Goal: Task Accomplishment & Management: Use online tool/utility

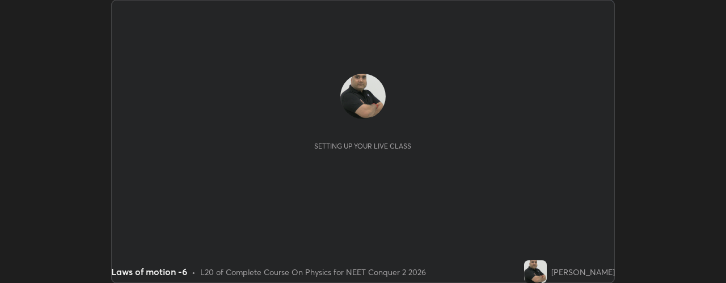
scroll to position [283, 726]
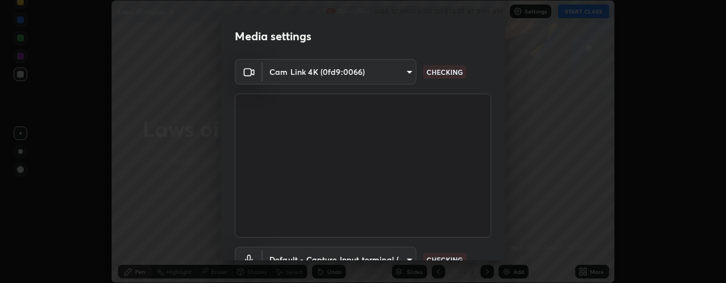
type input "b32c73f9f7383dfd5894755b812e900e91b535440668f828b547b286affdb2a7"
type input "default"
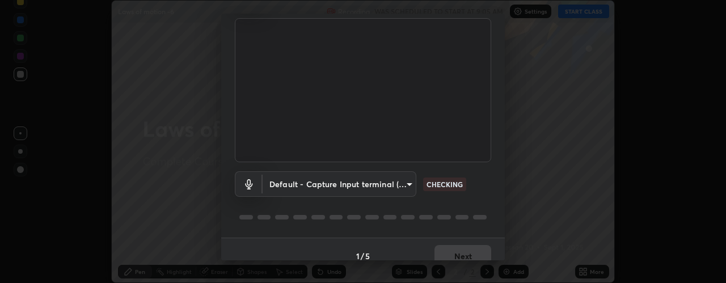
scroll to position [89, 0]
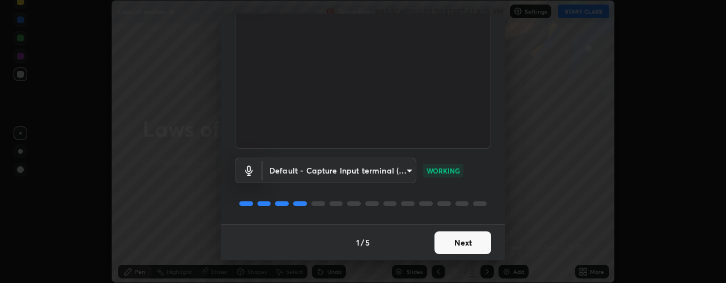
click at [474, 245] on button "Next" at bounding box center [463, 243] width 57 height 23
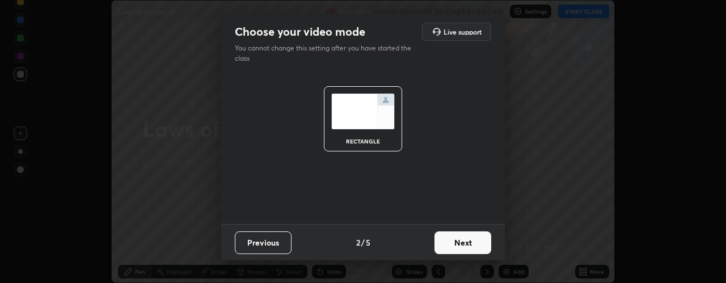
scroll to position [0, 0]
click at [480, 237] on button "Next" at bounding box center [463, 243] width 57 height 23
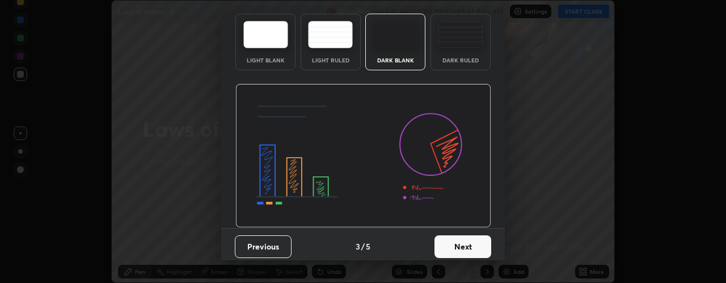
scroll to position [57, 0]
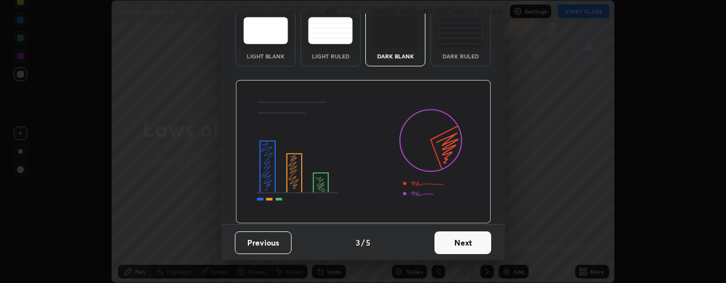
click at [470, 242] on button "Next" at bounding box center [463, 243] width 57 height 23
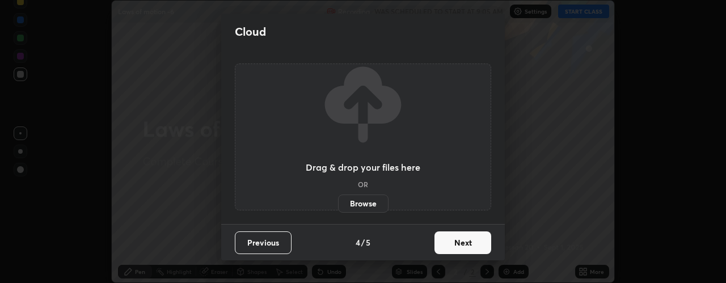
scroll to position [0, 0]
click at [480, 241] on button "Next" at bounding box center [463, 243] width 57 height 23
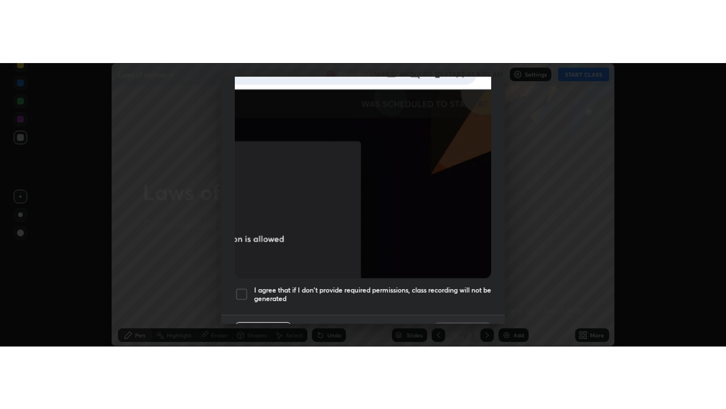
scroll to position [321, 0]
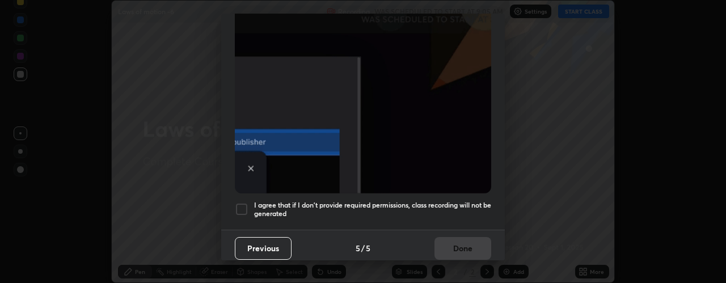
click at [242, 203] on div at bounding box center [242, 210] width 14 height 14
click at [468, 239] on button "Done" at bounding box center [463, 248] width 57 height 23
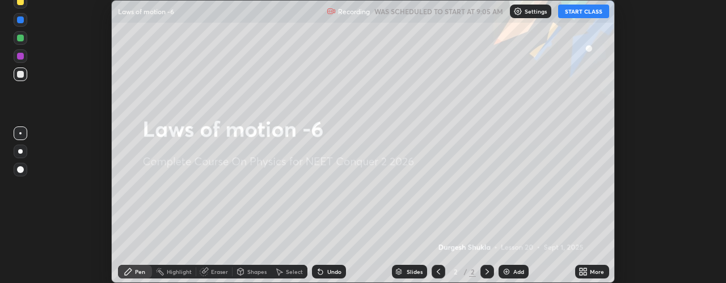
click at [585, 14] on button "START CLASS" at bounding box center [583, 12] width 51 height 14
click at [590, 272] on div "More" at bounding box center [592, 272] width 34 height 14
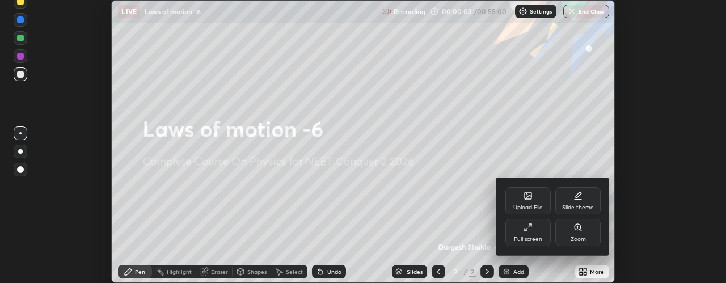
click at [528, 227] on icon at bounding box center [528, 227] width 9 height 9
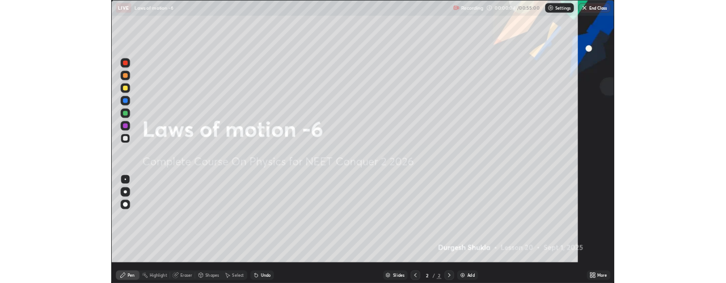
scroll to position [409, 726]
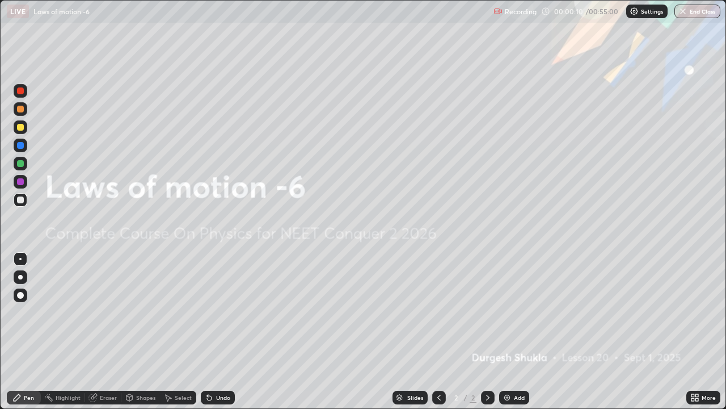
click at [507, 283] on img at bounding box center [507, 397] width 9 height 9
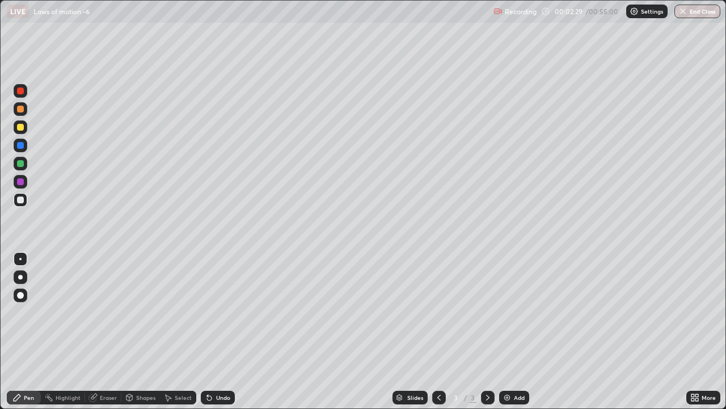
click at [20, 128] on div at bounding box center [20, 127] width 7 height 7
click at [21, 283] on div at bounding box center [20, 295] width 7 height 7
click at [508, 283] on img at bounding box center [507, 397] width 9 height 9
click at [20, 95] on div at bounding box center [21, 91] width 14 height 14
click at [21, 128] on div at bounding box center [20, 127] width 7 height 7
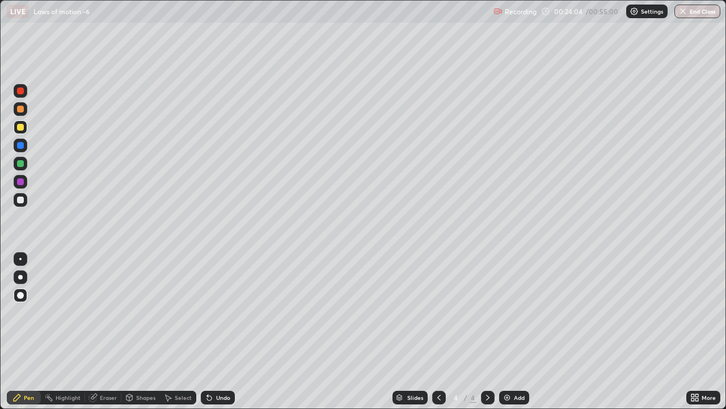
click at [505, 283] on img at bounding box center [507, 397] width 9 height 9
click at [20, 91] on div at bounding box center [20, 90] width 7 height 7
click at [23, 130] on div at bounding box center [21, 127] width 14 height 14
click at [507, 283] on img at bounding box center [507, 397] width 9 height 9
click at [108, 283] on div "Eraser" at bounding box center [108, 397] width 17 height 6
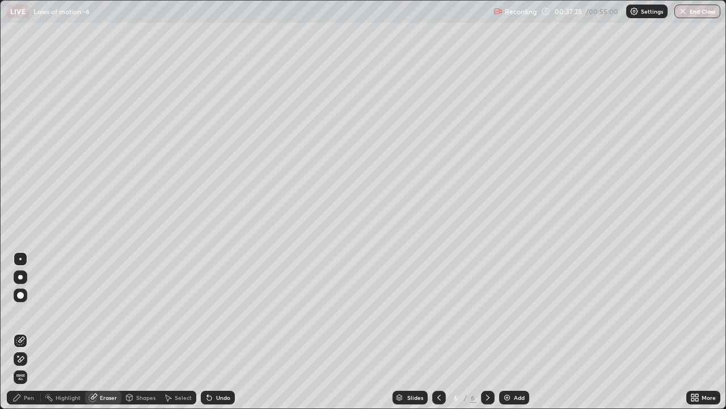
click at [29, 283] on div "Pen" at bounding box center [29, 397] width 10 height 6
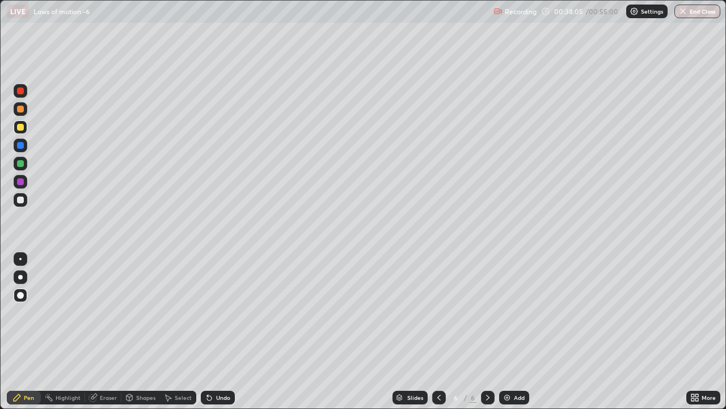
click at [432, 283] on div at bounding box center [439, 397] width 14 height 14
click at [486, 283] on icon at bounding box center [488, 397] width 9 height 9
click at [22, 91] on div at bounding box center [20, 90] width 7 height 7
click at [19, 92] on div at bounding box center [20, 90] width 7 height 7
click at [23, 110] on div at bounding box center [20, 109] width 7 height 7
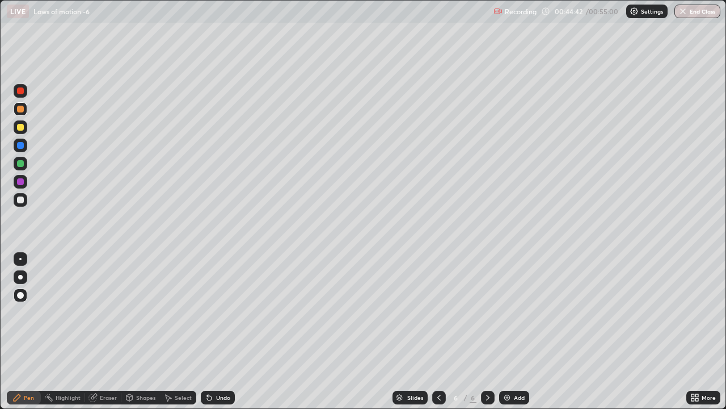
click at [508, 283] on img at bounding box center [507, 397] width 9 height 9
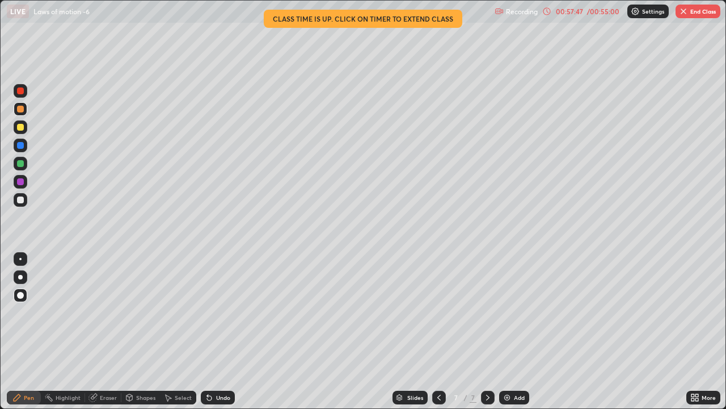
click at [704, 15] on button "End Class" at bounding box center [698, 12] width 45 height 14
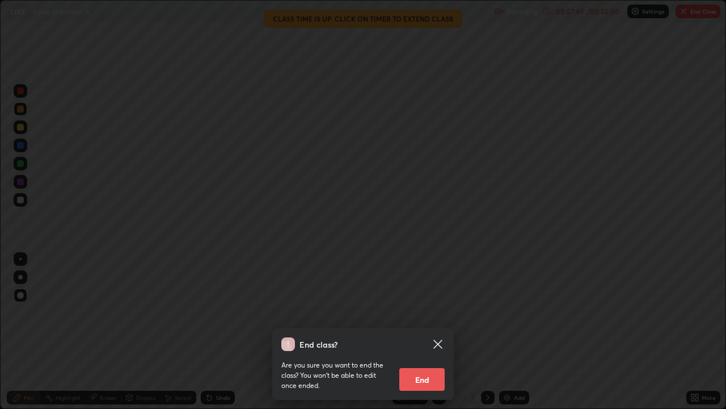
click at [426, 283] on button "End" at bounding box center [422, 379] width 45 height 23
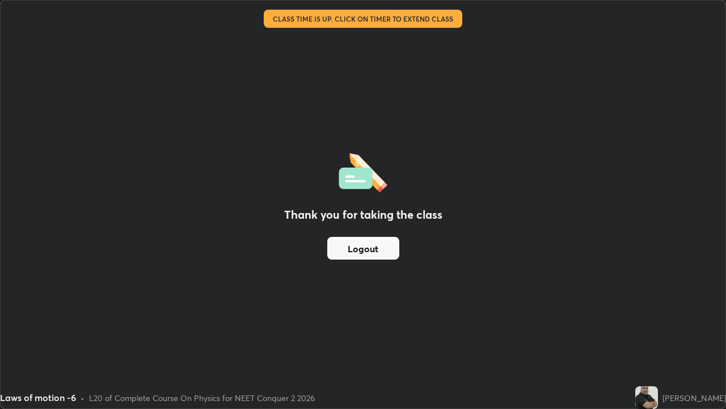
click at [381, 247] on button "Logout" at bounding box center [363, 248] width 72 height 23
click at [380, 249] on button "Logout" at bounding box center [363, 248] width 72 height 23
click at [381, 249] on button "Logout" at bounding box center [363, 248] width 72 height 23
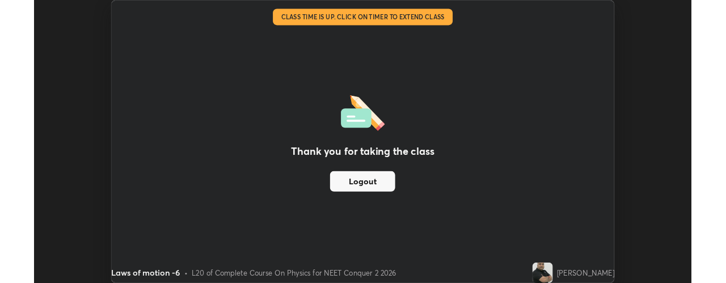
scroll to position [56467, 56024]
